Goal: Check status: Check status

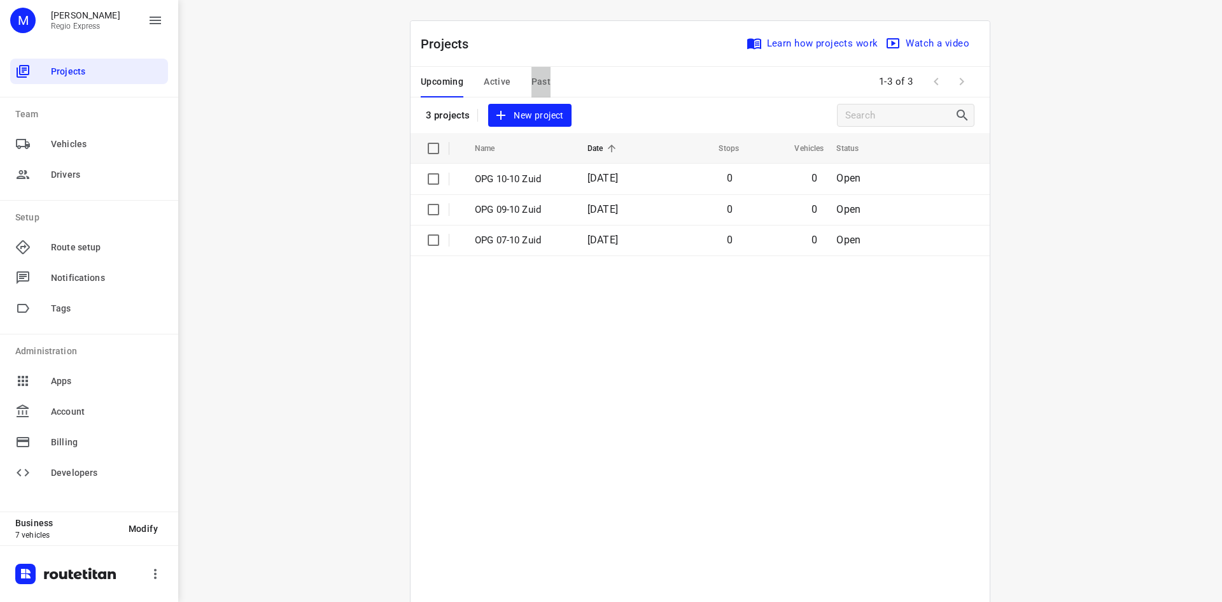
click at [535, 83] on span "Past" at bounding box center [542, 82] width 20 height 16
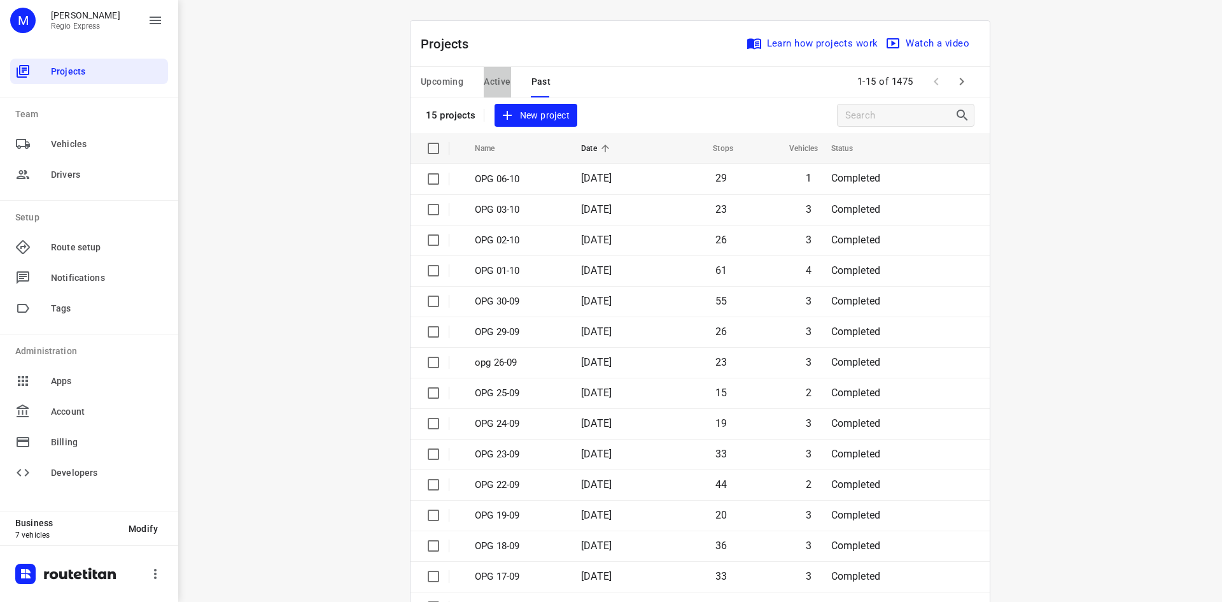
click at [492, 83] on span "Active" at bounding box center [497, 82] width 27 height 16
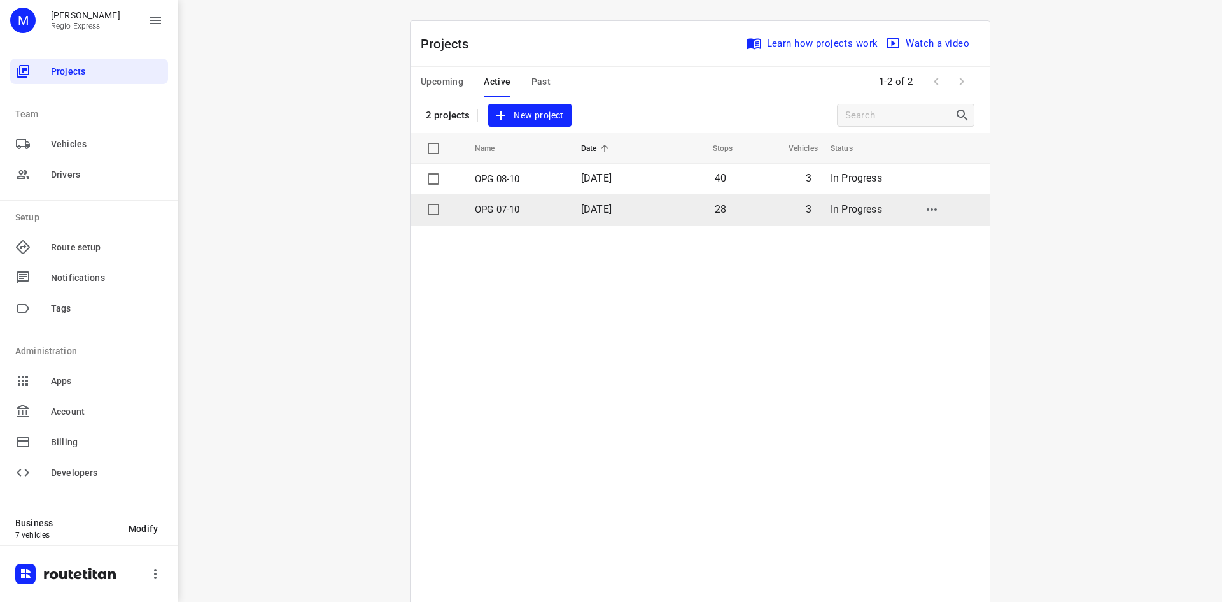
click at [500, 209] on p "OPG 07-10" at bounding box center [518, 209] width 87 height 15
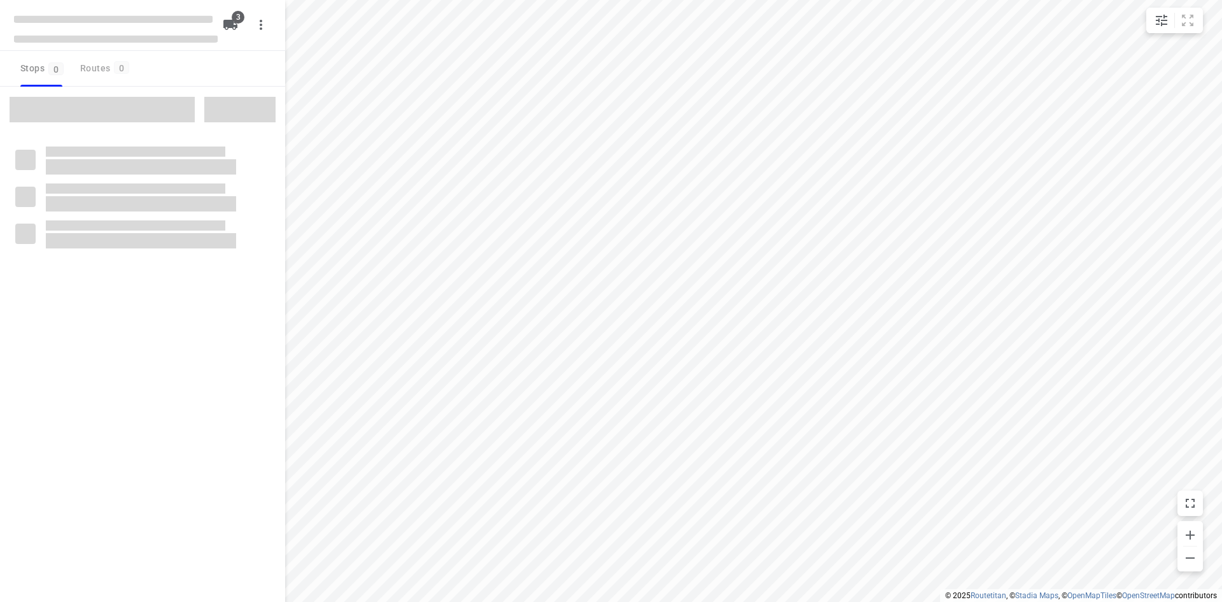
type input "distance"
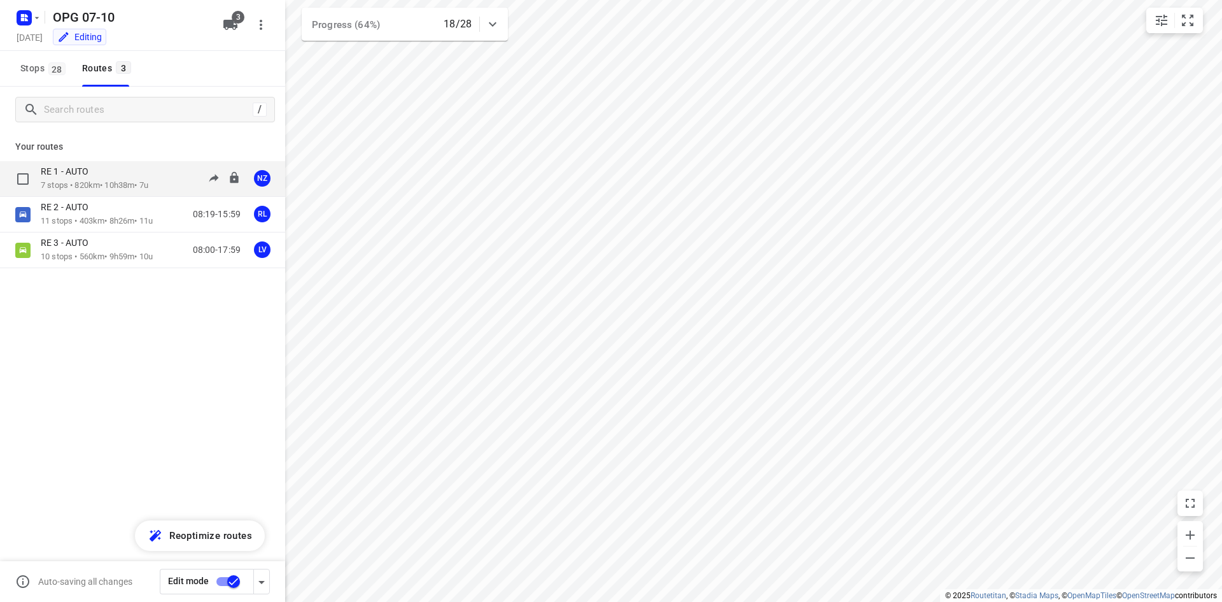
click at [76, 180] on p "7 stops • 820km • 10h38m • 7u" at bounding box center [95, 186] width 108 height 12
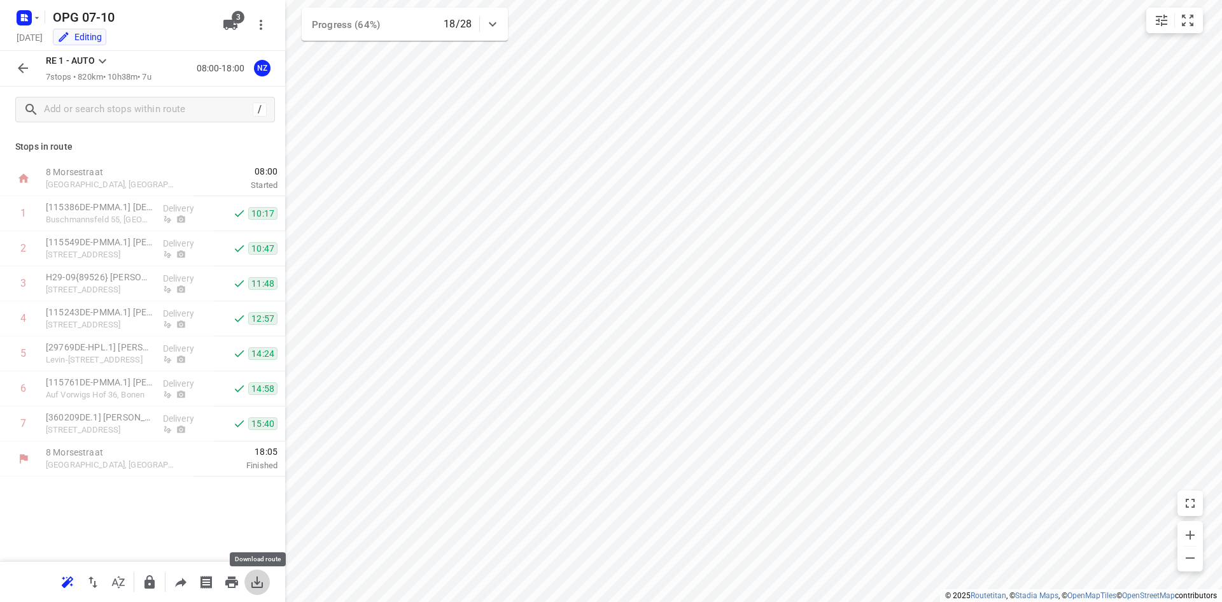
click at [255, 578] on icon "button" at bounding box center [257, 581] width 15 height 15
click at [22, 77] on button "button" at bounding box center [22, 67] width 25 height 25
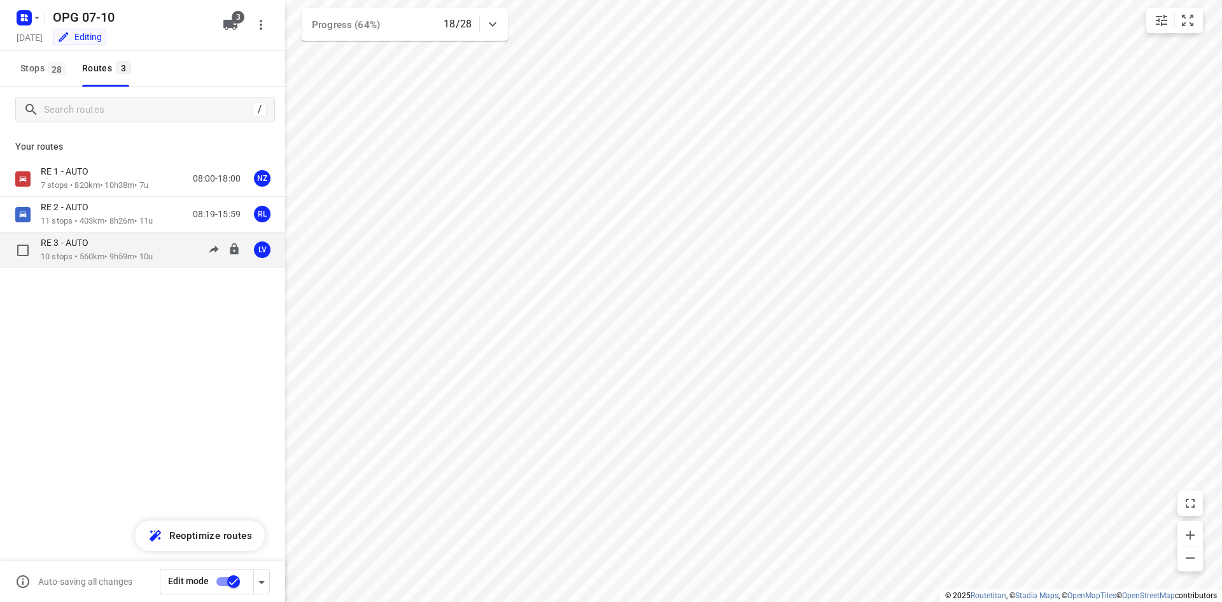
click at [101, 242] on div "RE 3 - AUTO" at bounding box center [97, 244] width 112 height 14
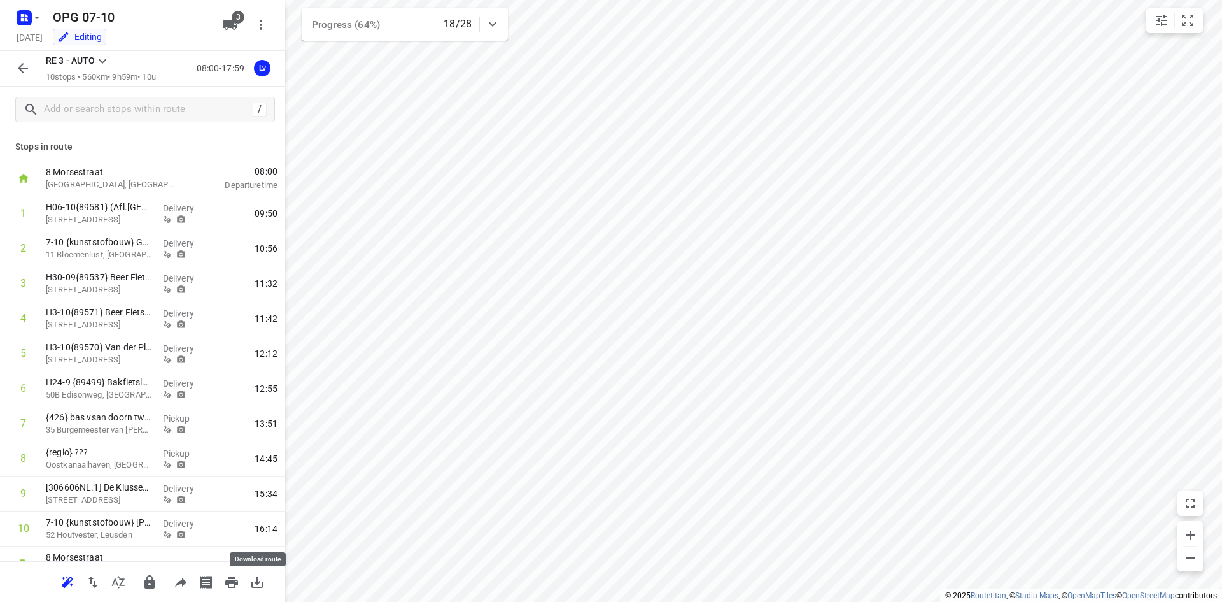
click at [259, 576] on icon "button" at bounding box center [257, 581] width 15 height 15
click at [24, 69] on icon "button" at bounding box center [23, 68] width 10 height 10
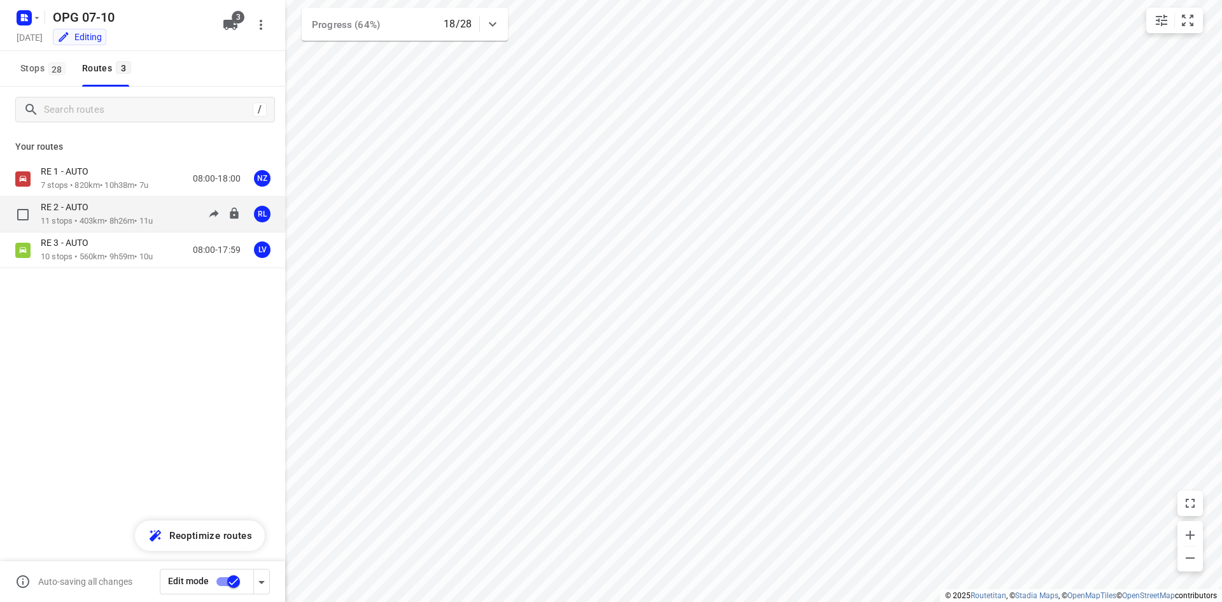
click at [119, 216] on p "11 stops • 403km • 8h26m • 11u" at bounding box center [97, 221] width 112 height 12
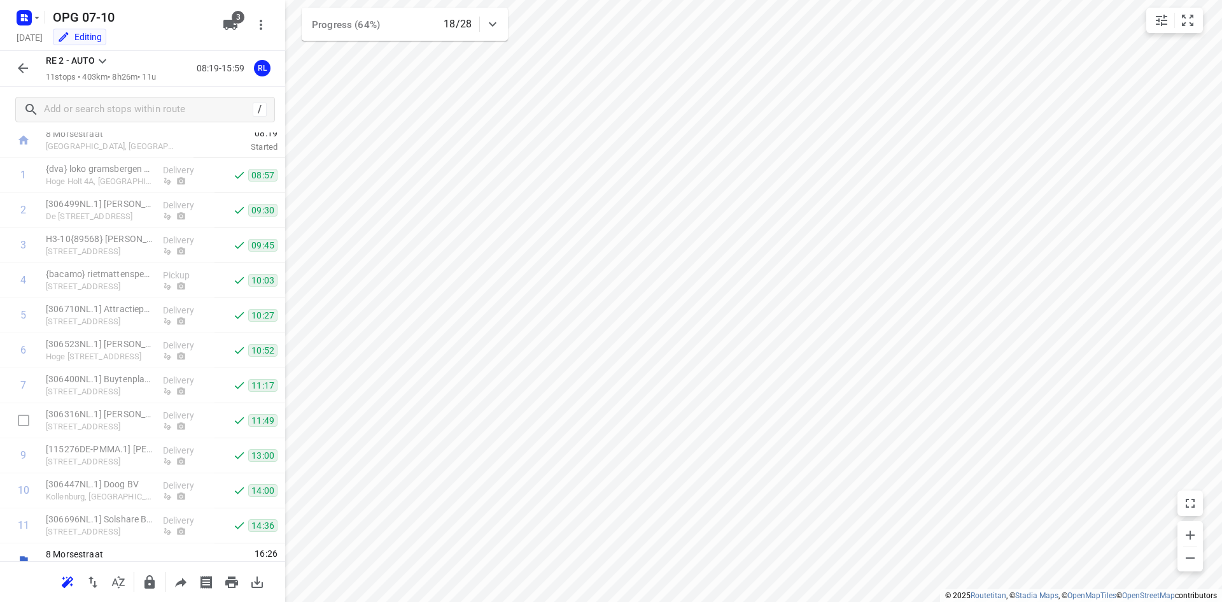
scroll to position [55, 0]
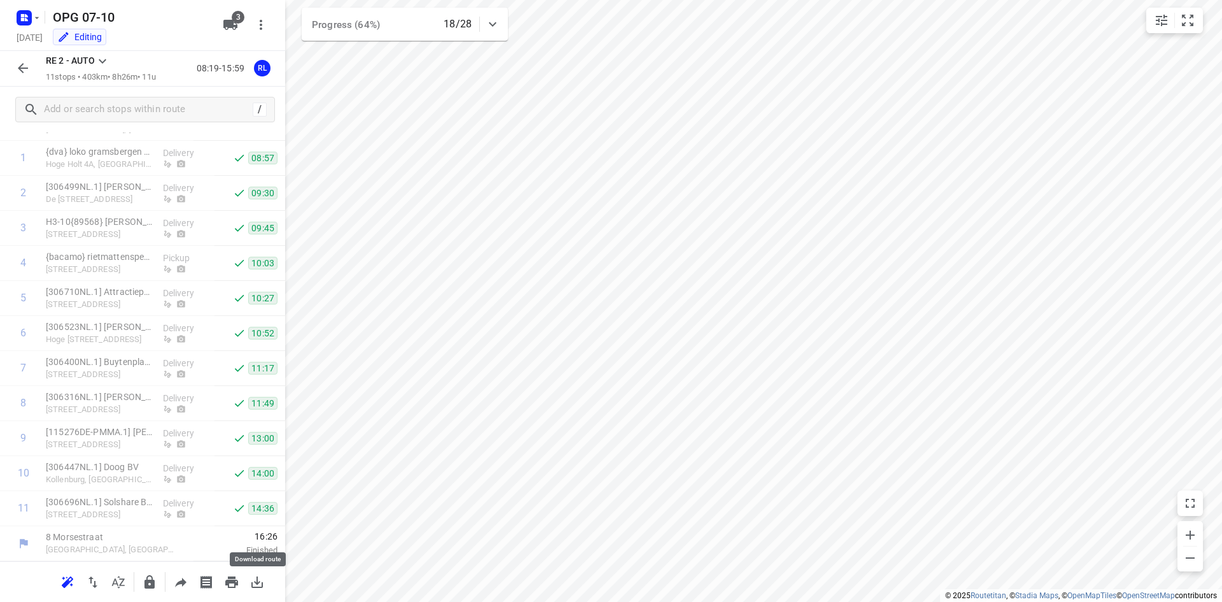
click at [263, 575] on icon "button" at bounding box center [257, 581] width 15 height 15
click at [16, 67] on icon "button" at bounding box center [22, 67] width 15 height 15
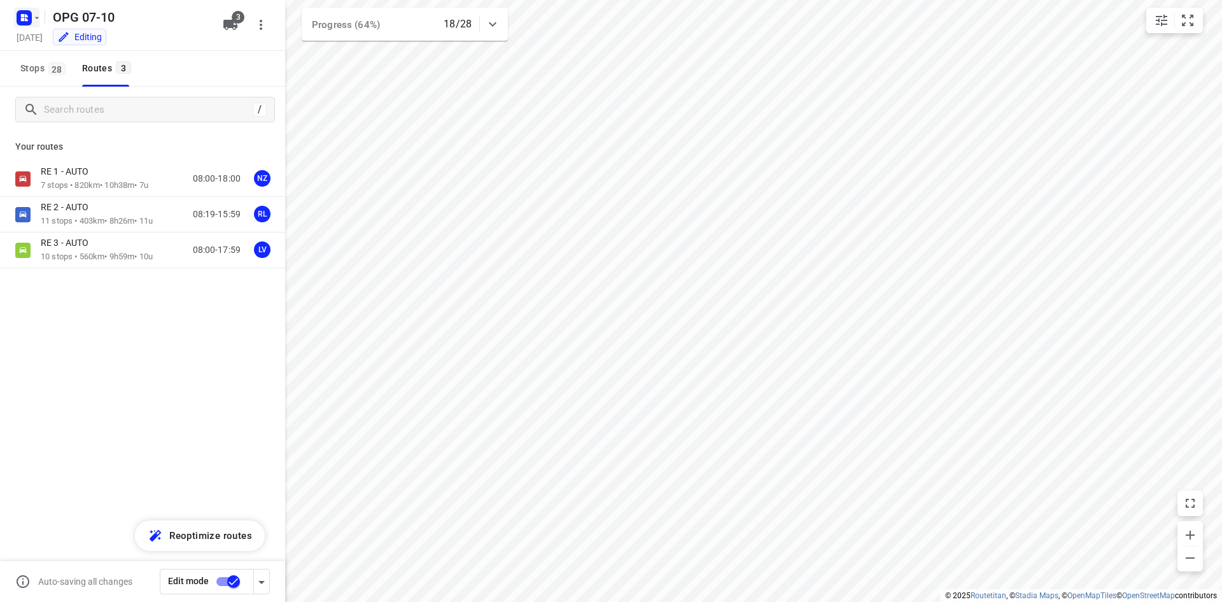
click at [29, 22] on rect "button" at bounding box center [24, 17] width 15 height 15
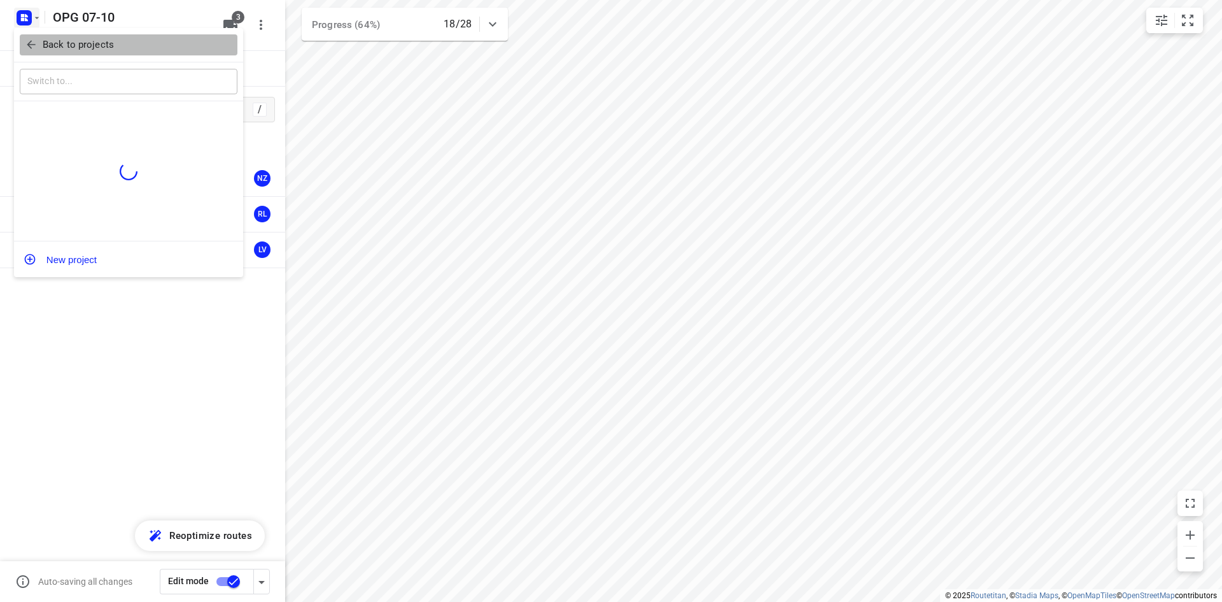
click at [34, 53] on button "Back to projects" at bounding box center [129, 44] width 218 height 21
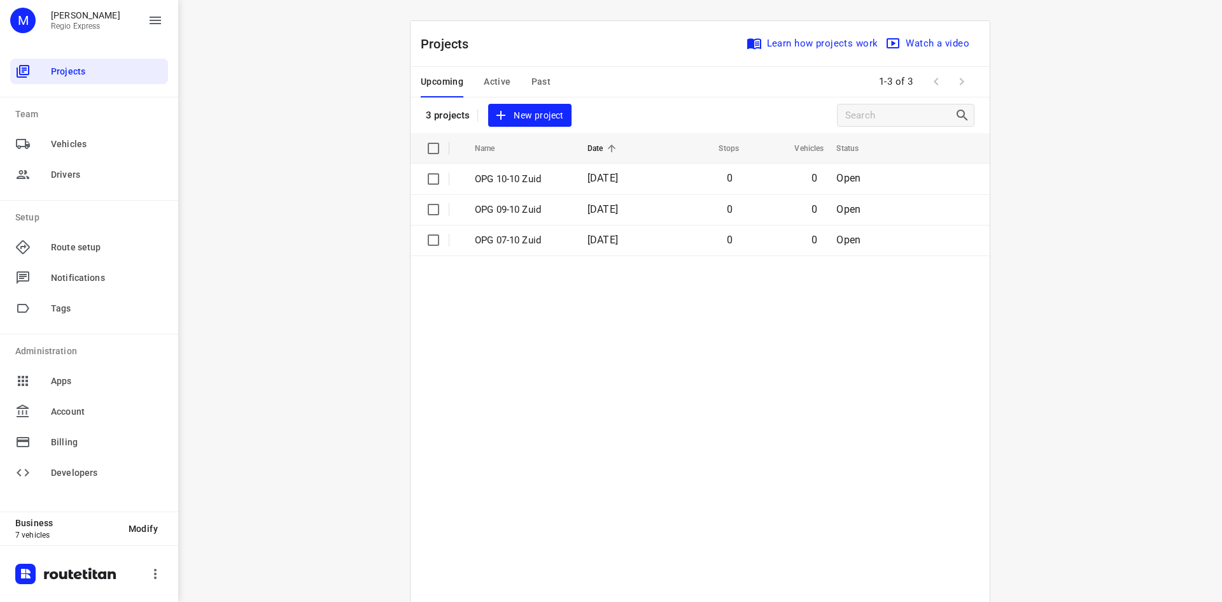
click at [546, 74] on div "Upcoming Active Past" at bounding box center [496, 82] width 150 height 31
click at [545, 81] on div "Upcoming Active Past" at bounding box center [496, 82] width 150 height 31
click at [535, 78] on span "Past" at bounding box center [542, 82] width 20 height 16
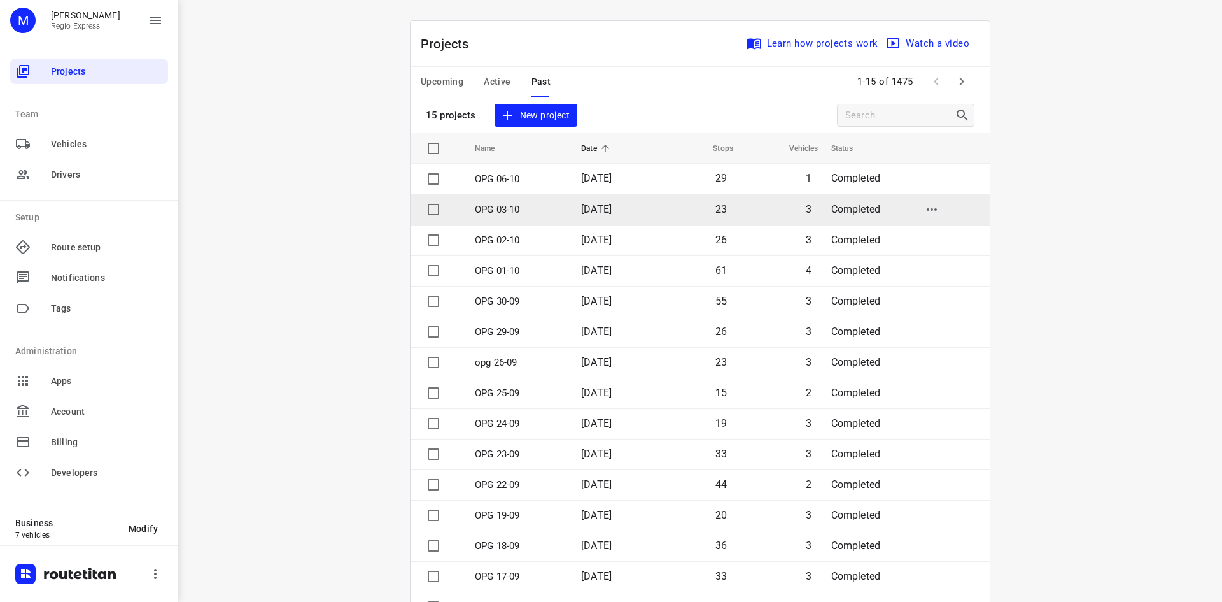
click at [589, 219] on td "[DATE]" at bounding box center [612, 209] width 82 height 31
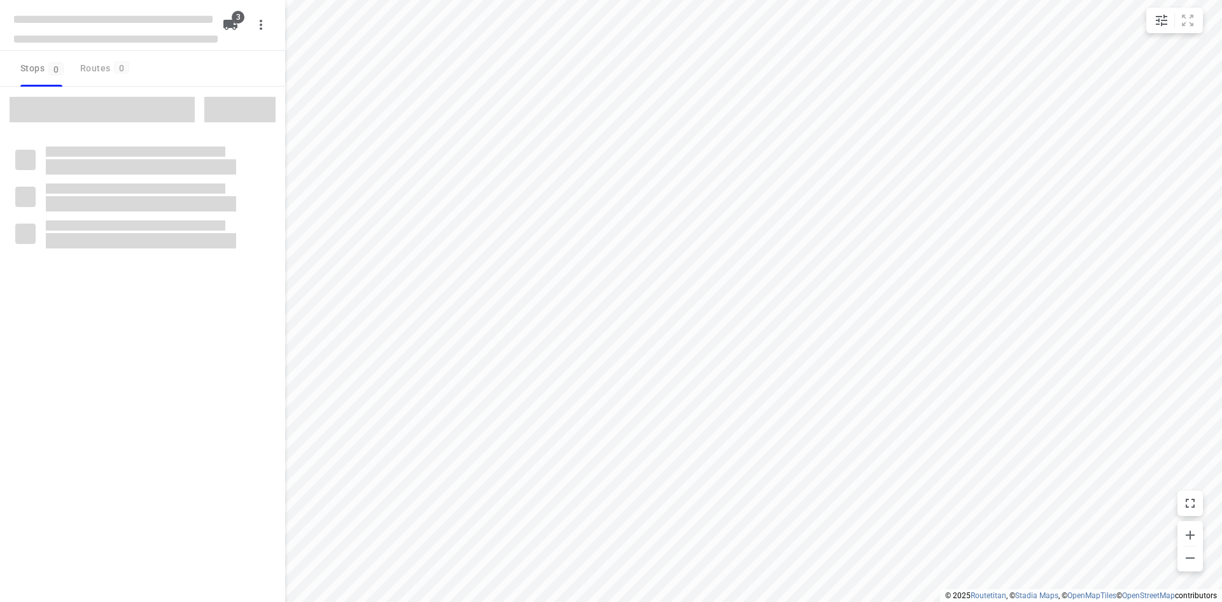
type input "distance"
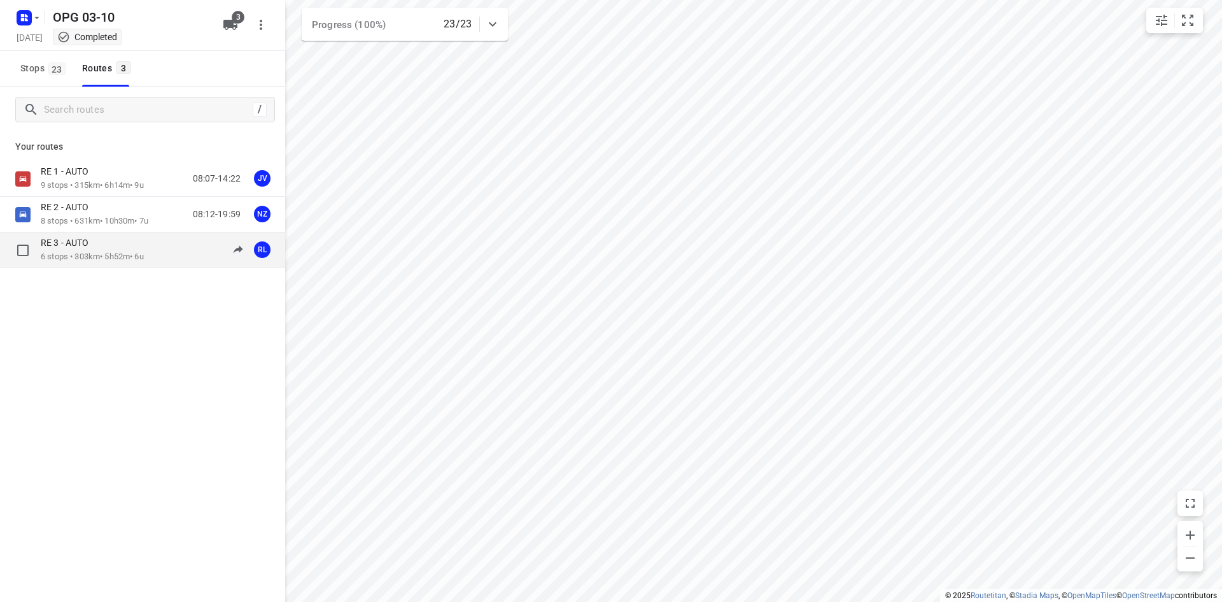
click at [124, 241] on div "RE 3 - AUTO" at bounding box center [92, 244] width 103 height 14
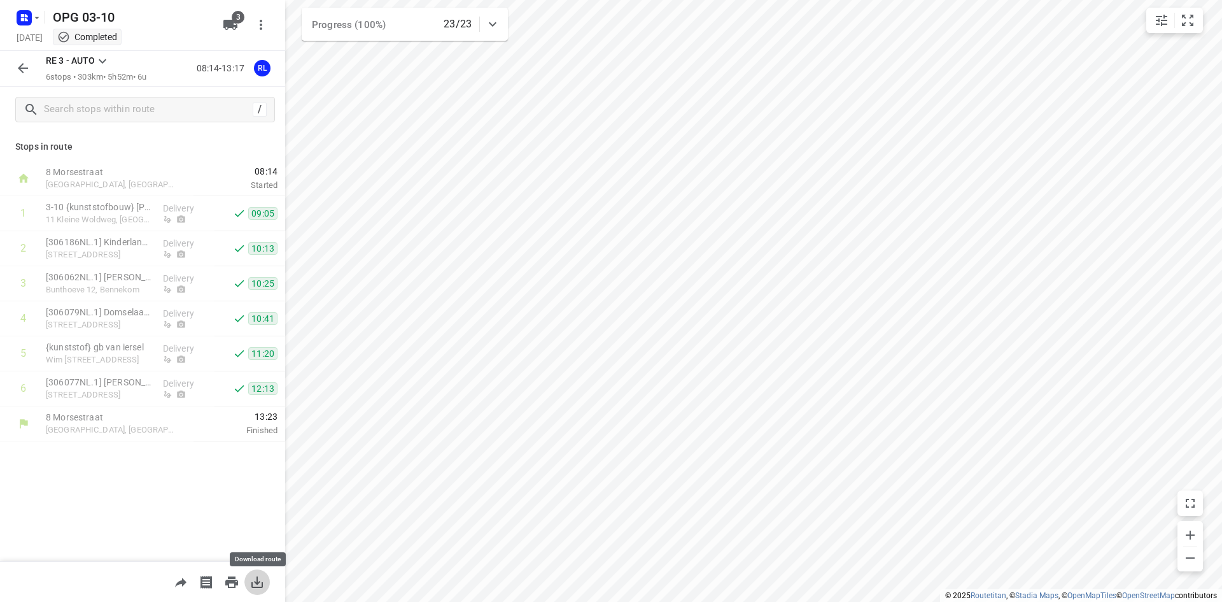
click at [262, 577] on icon "button" at bounding box center [257, 581] width 15 height 15
click at [18, 25] on icon "button" at bounding box center [24, 18] width 20 height 20
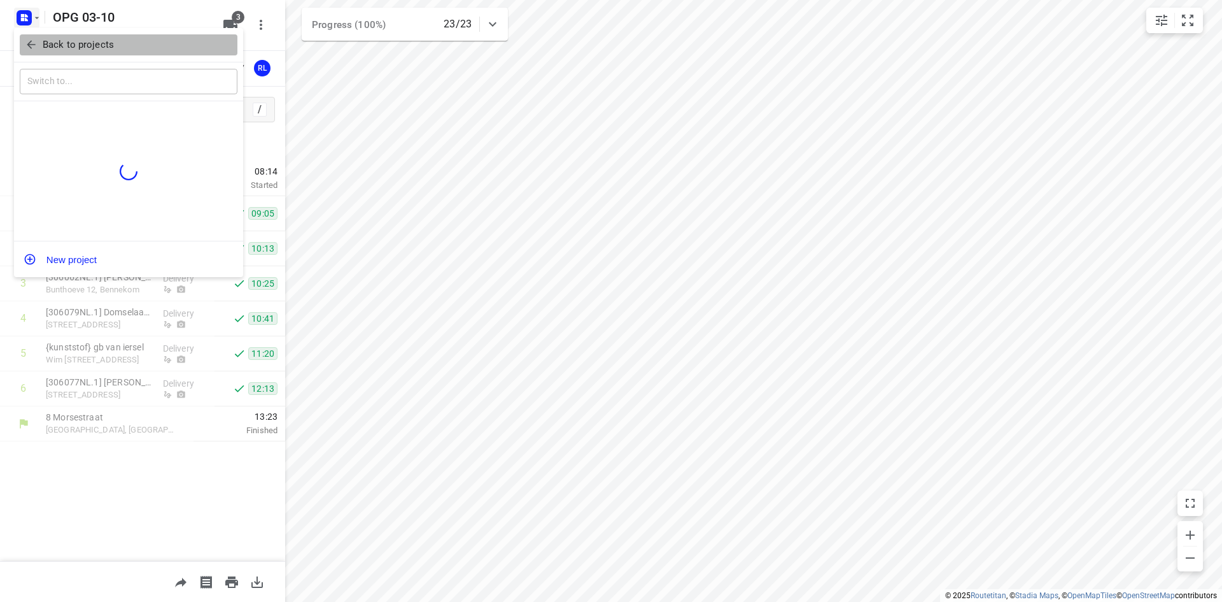
click at [30, 46] on icon "button" at bounding box center [31, 44] width 13 height 13
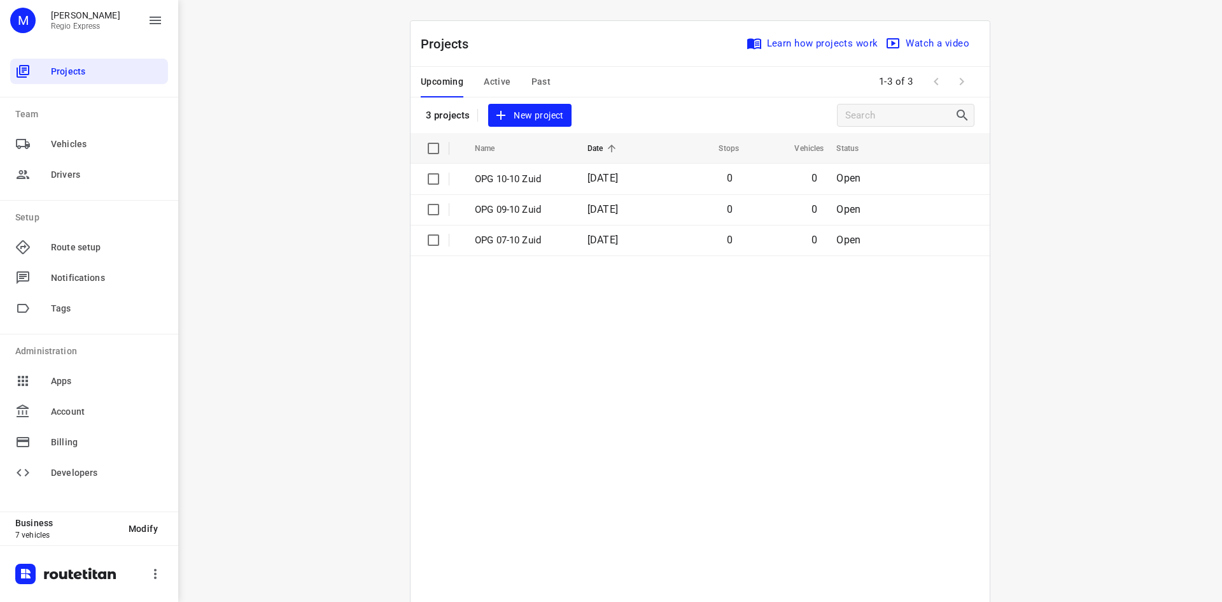
click at [534, 86] on span "Past" at bounding box center [542, 82] width 20 height 16
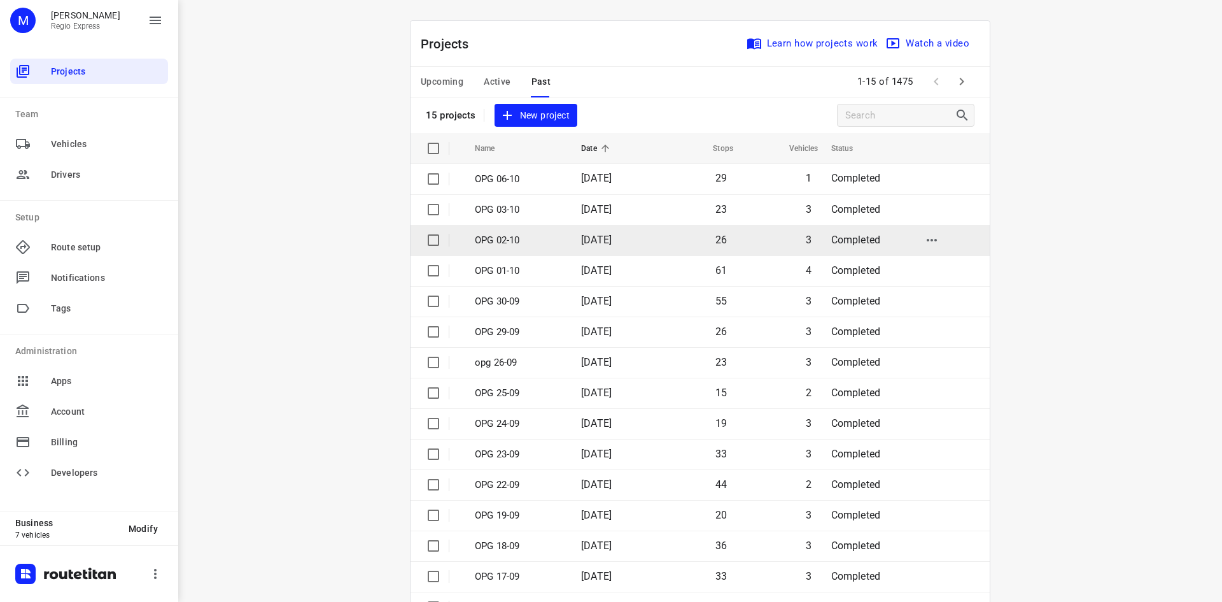
click at [573, 239] on td "[DATE]" at bounding box center [612, 240] width 82 height 31
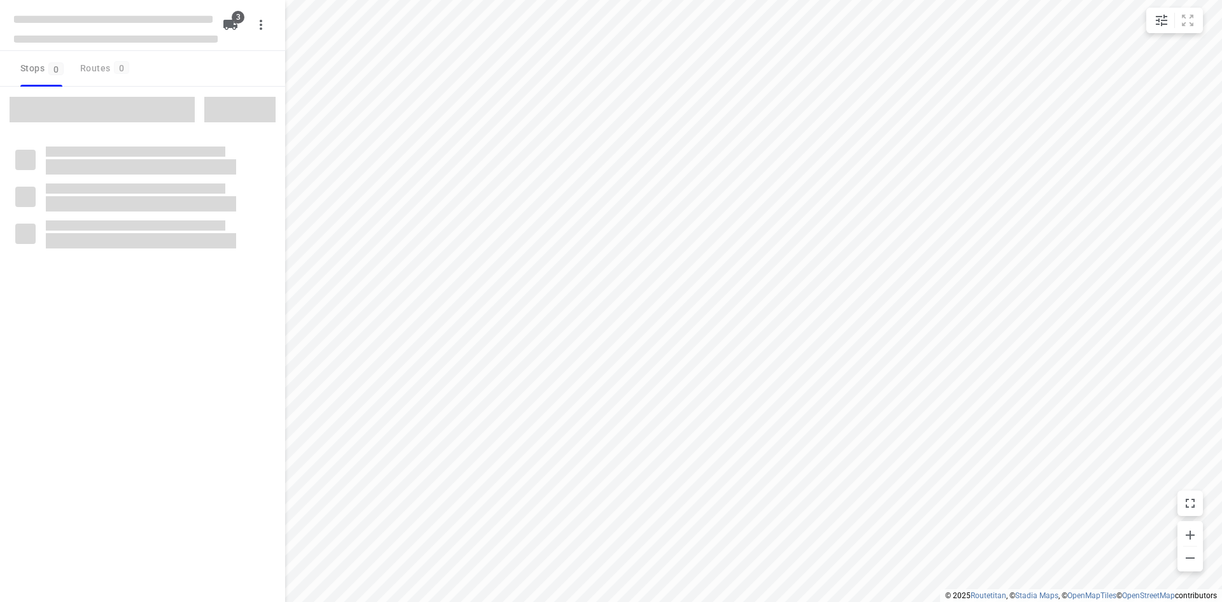
type input "distance"
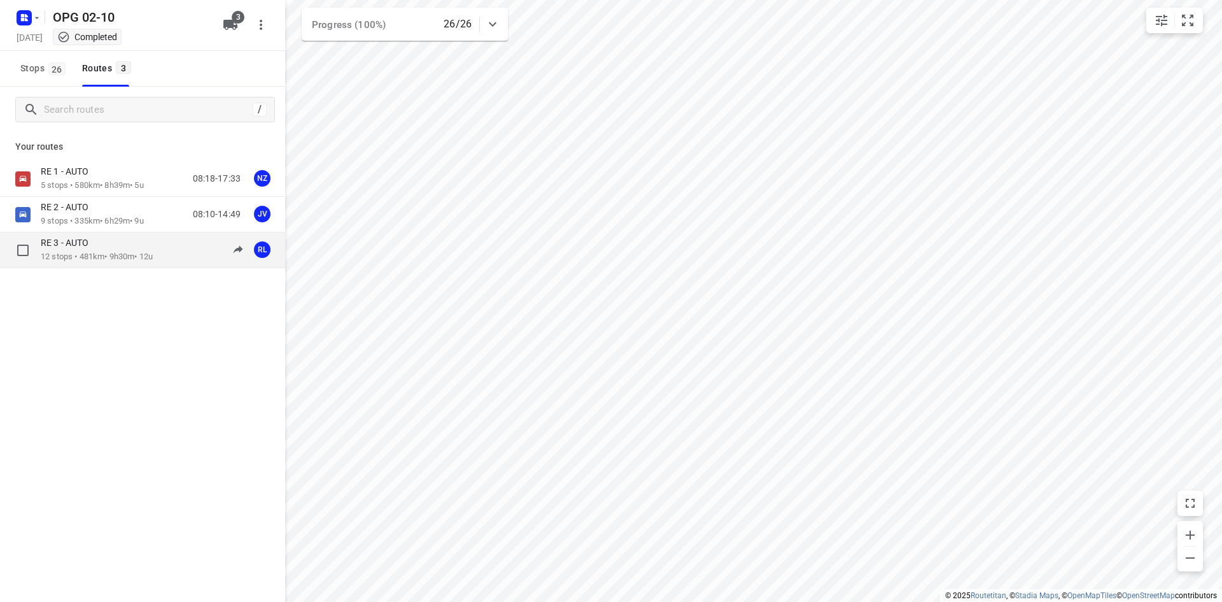
click at [124, 243] on div "RE 3 - AUTO" at bounding box center [97, 244] width 112 height 14
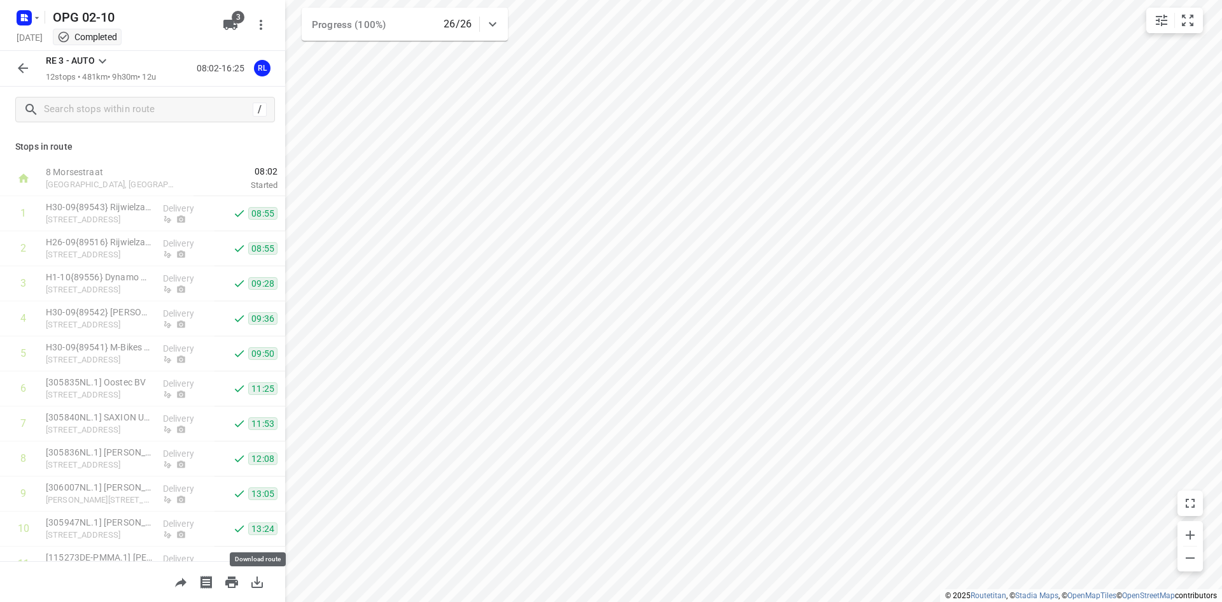
click at [266, 579] on button "button" at bounding box center [256, 581] width 25 height 25
click at [26, 70] on icon "button" at bounding box center [22, 67] width 15 height 15
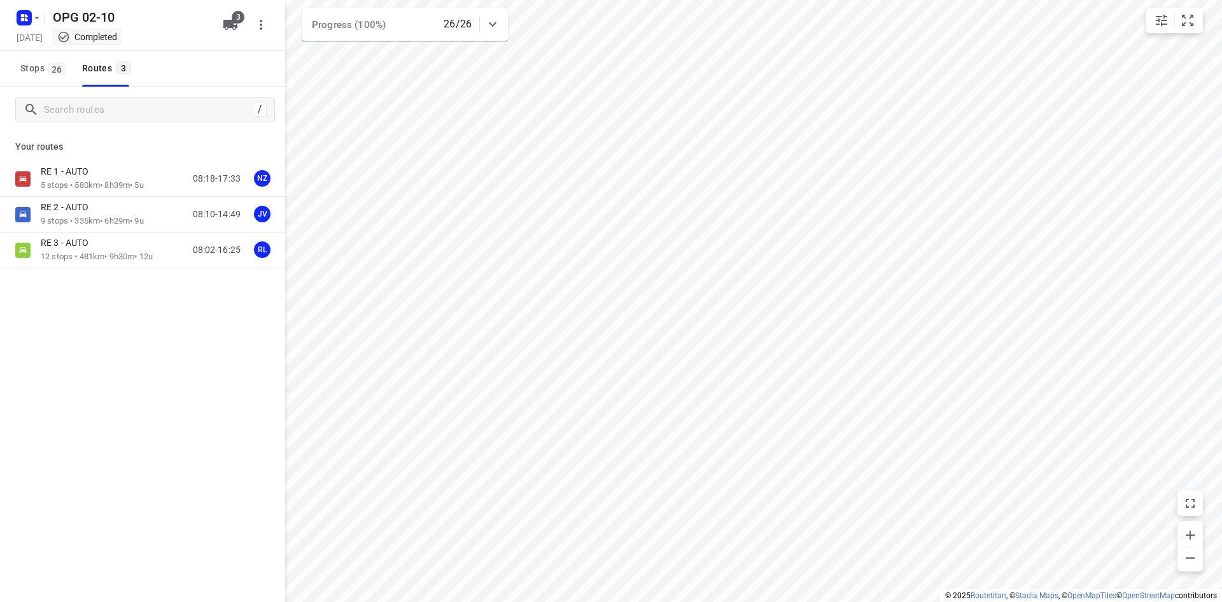
click at [26, 28] on div "OPG 02-10 [DATE] Completed" at bounding box center [116, 25] width 204 height 45
click at [25, 13] on rect "button" at bounding box center [24, 17] width 15 height 15
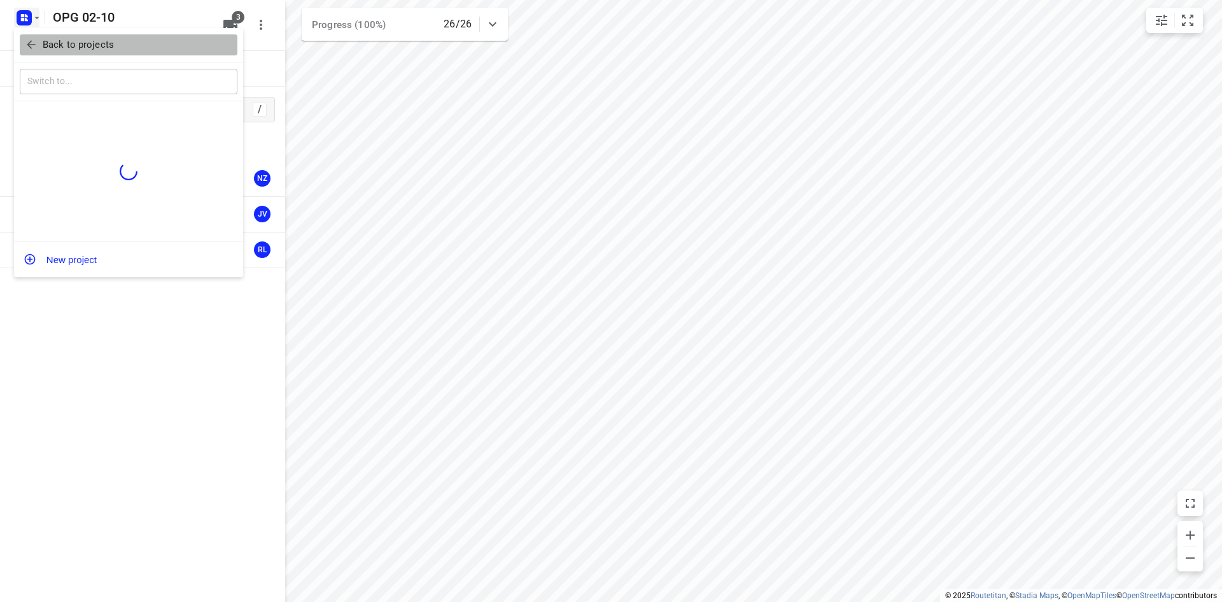
click at [26, 36] on button "Back to projects" at bounding box center [129, 44] width 218 height 21
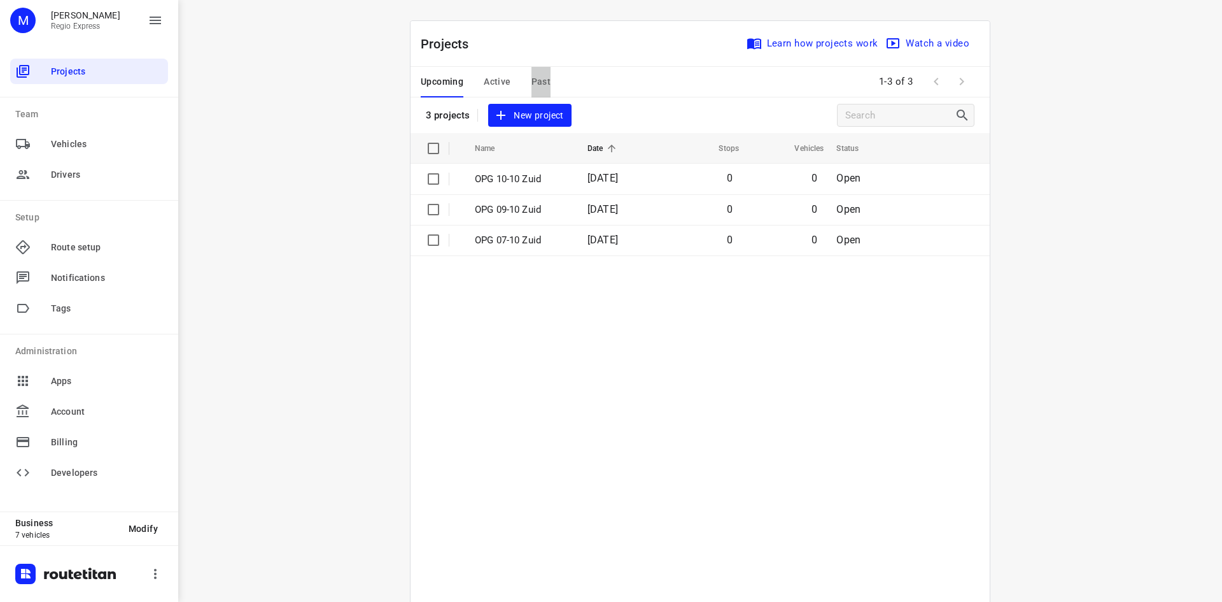
click at [542, 80] on span "Past" at bounding box center [542, 82] width 20 height 16
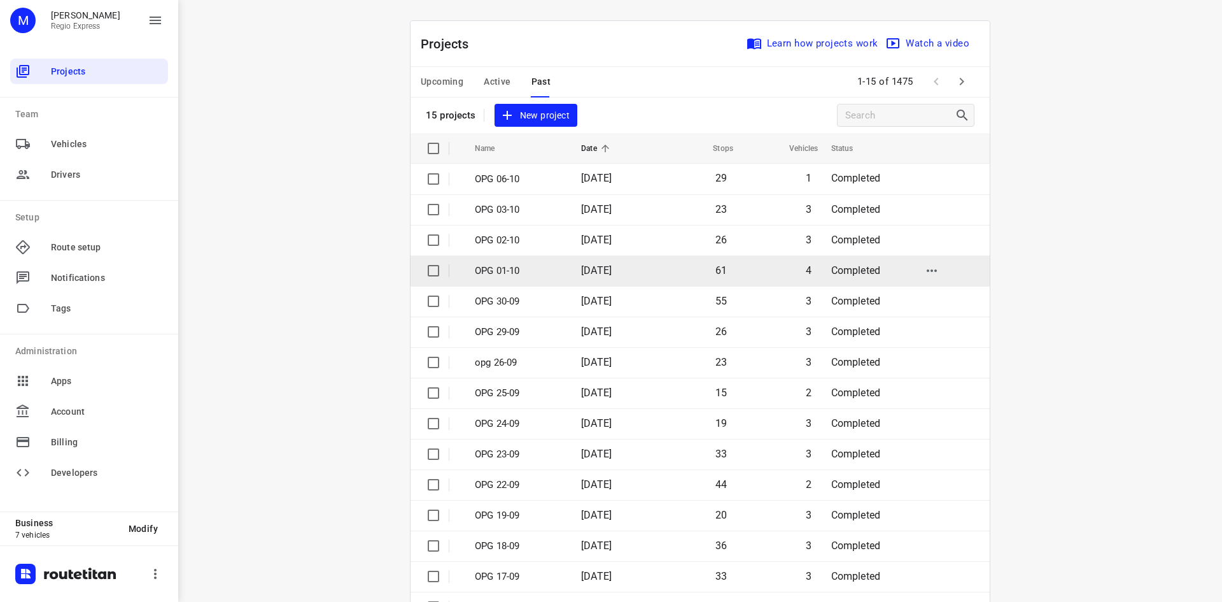
click at [548, 269] on p "OPG 01-10" at bounding box center [518, 271] width 87 height 15
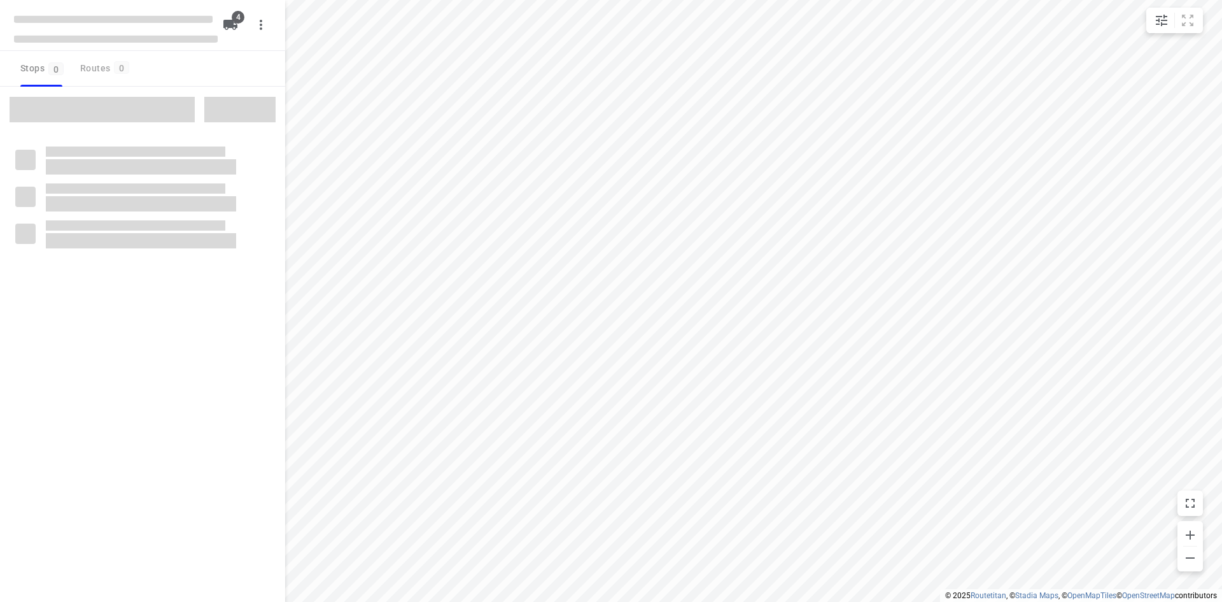
type input "distance"
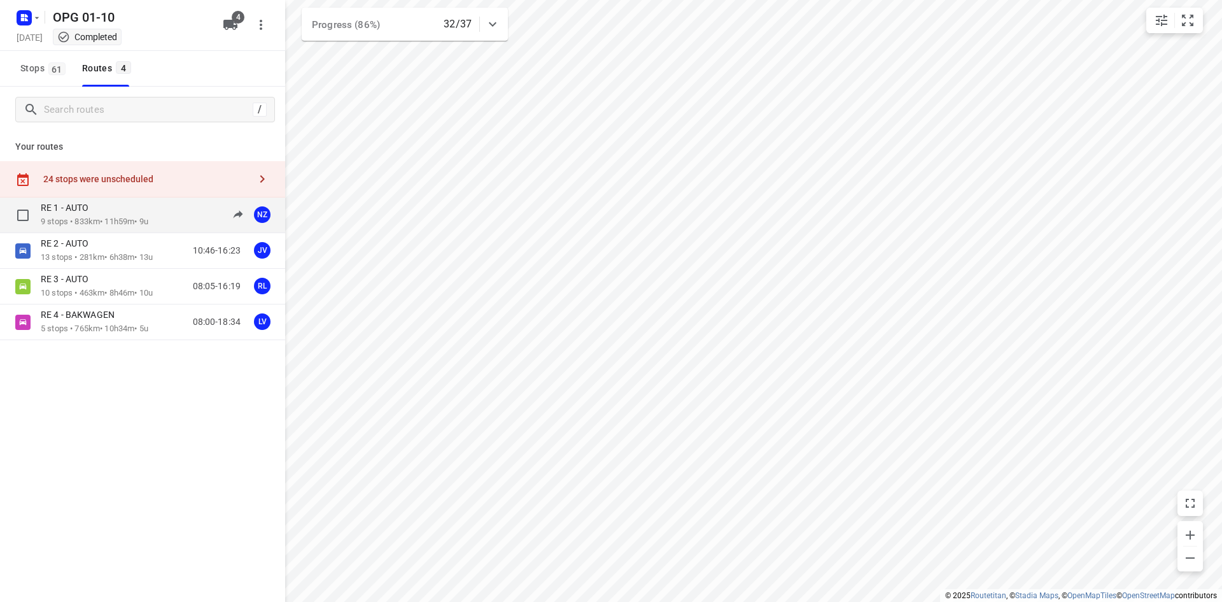
click at [115, 214] on div "RE 1 - AUTO" at bounding box center [95, 209] width 108 height 14
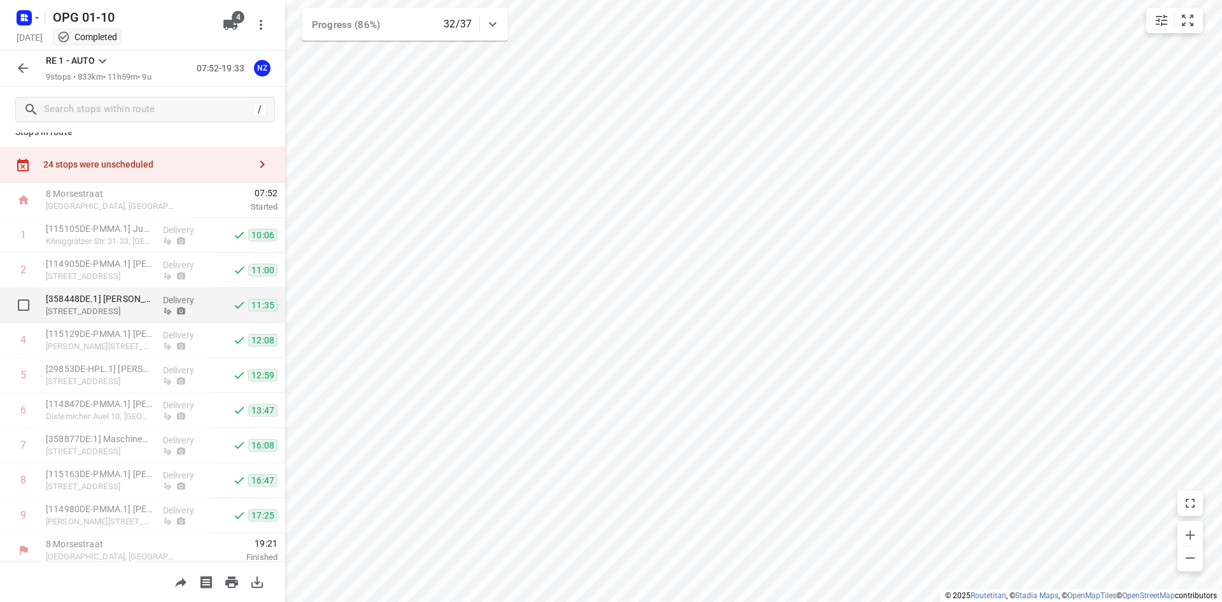
scroll to position [22, 0]
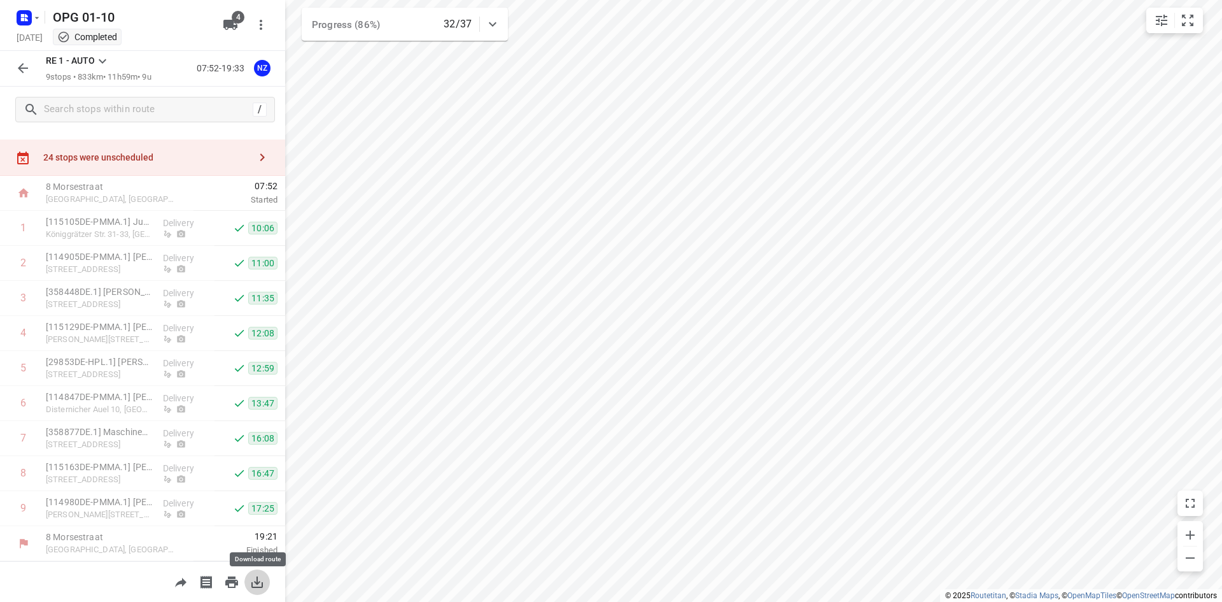
click at [256, 577] on icon "button" at bounding box center [257, 581] width 15 height 15
click at [16, 75] on icon "button" at bounding box center [22, 67] width 15 height 15
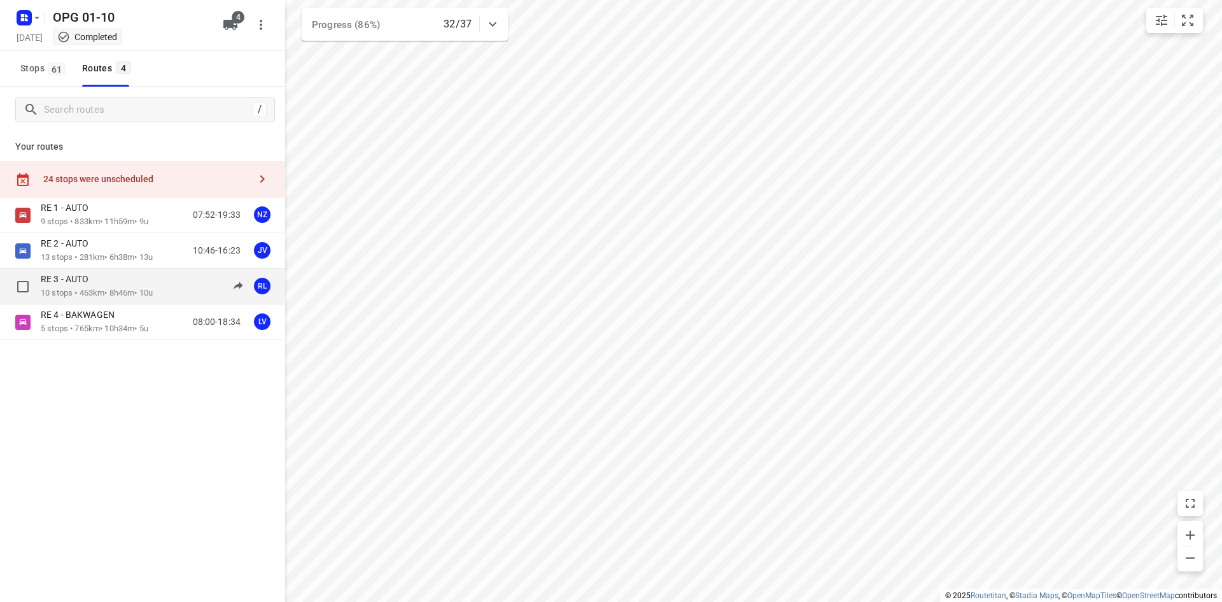
click at [78, 294] on p "10 stops • 463km • 8h46m • 10u" at bounding box center [97, 293] width 112 height 12
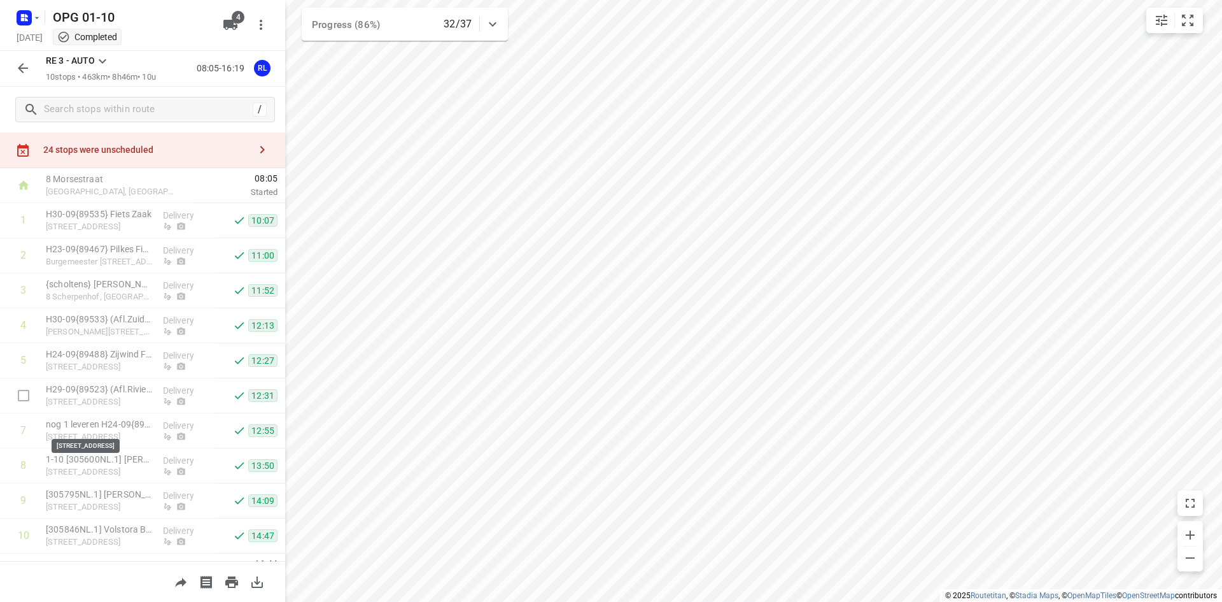
scroll to position [57, 0]
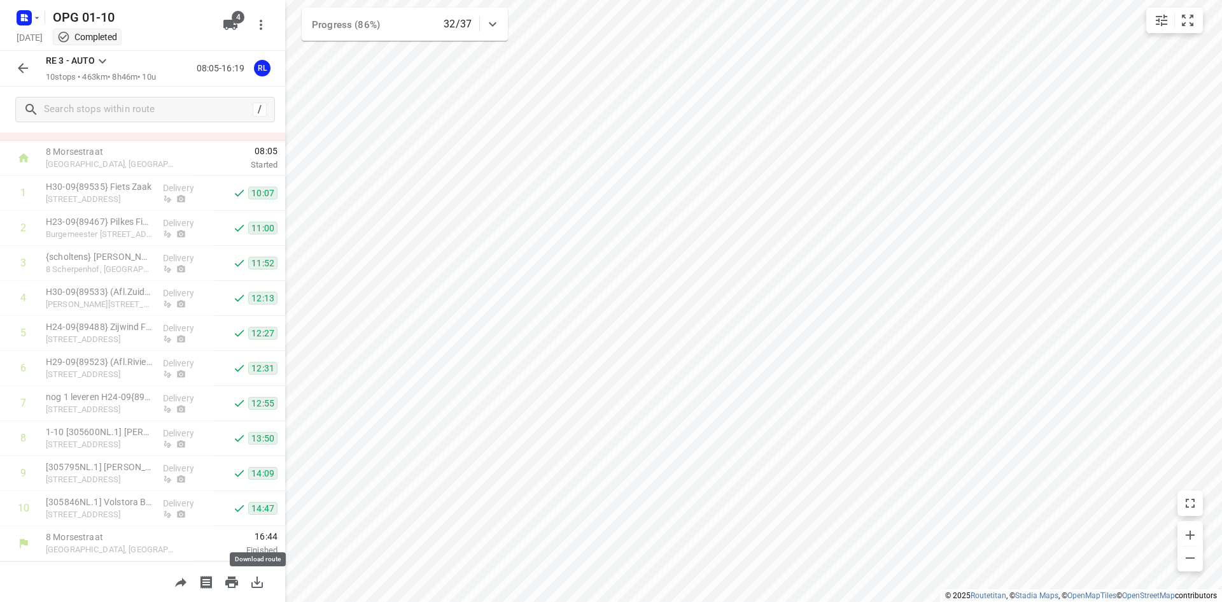
click at [263, 583] on icon "button" at bounding box center [257, 581] width 11 height 11
click at [264, 584] on icon "button" at bounding box center [257, 581] width 15 height 15
click at [20, 75] on icon "button" at bounding box center [22, 67] width 15 height 15
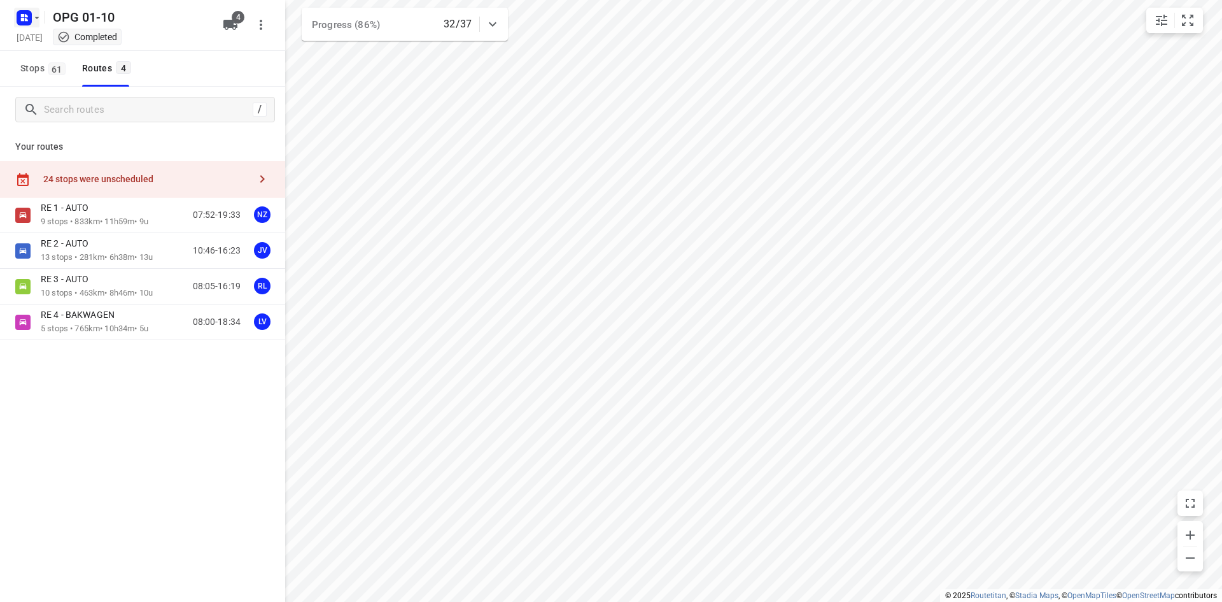
click at [25, 17] on rect "button" at bounding box center [24, 17] width 15 height 15
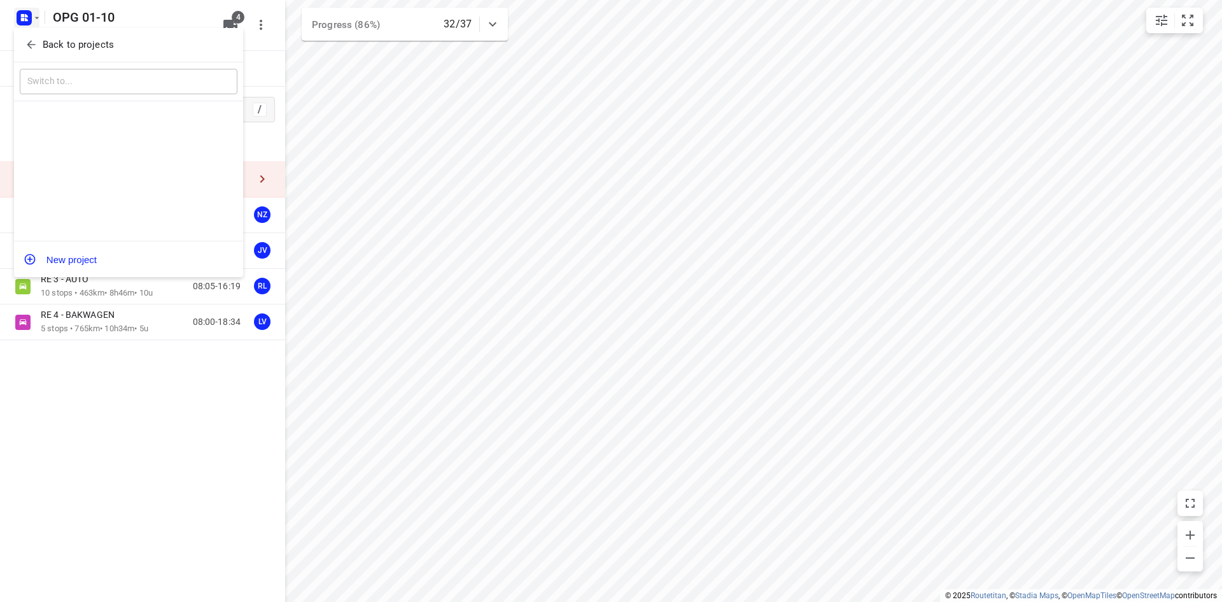
click at [39, 55] on button "Back to projects" at bounding box center [129, 44] width 218 height 21
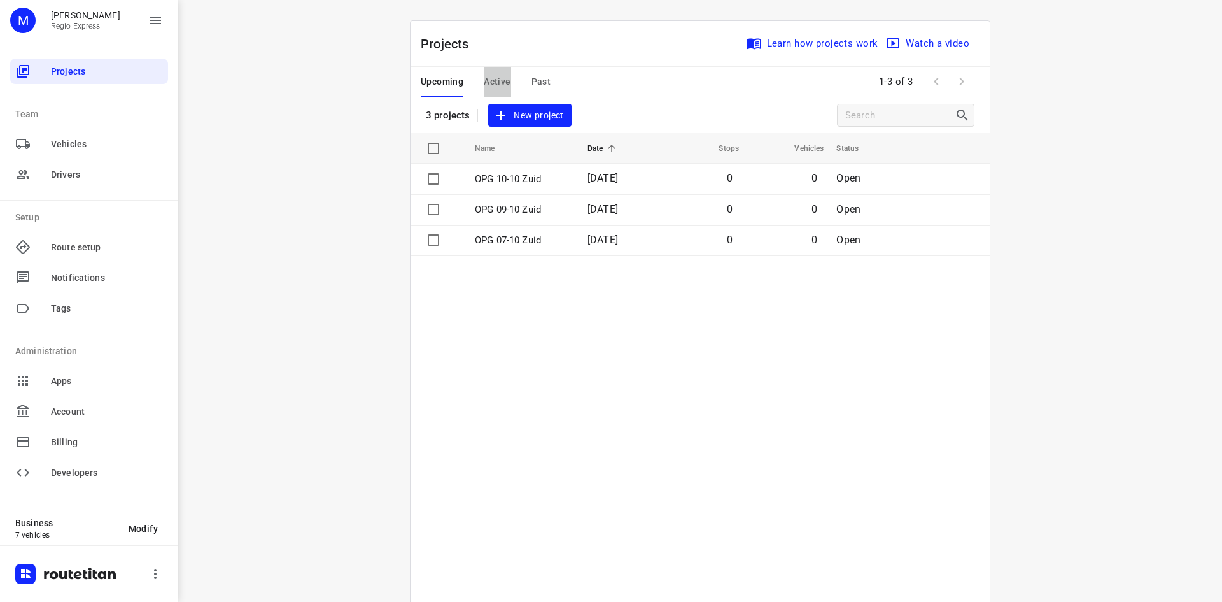
click at [486, 78] on span "Active" at bounding box center [497, 82] width 27 height 16
